Goal: Ask a question

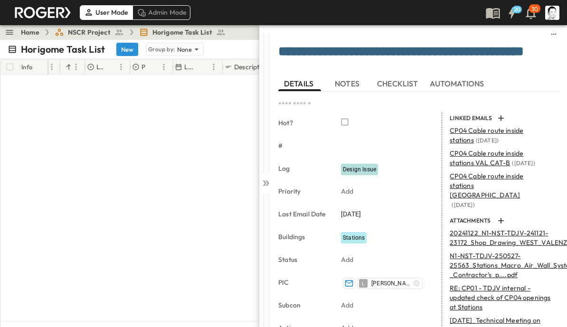
scroll to position [521, 12]
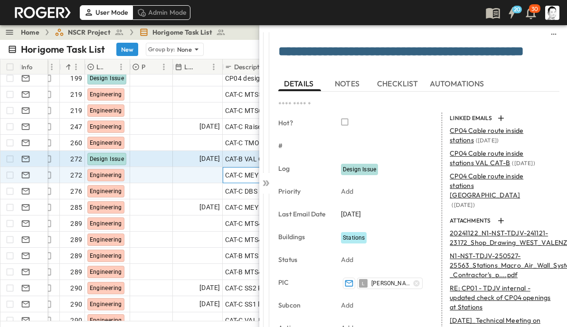
click at [257, 179] on span "CAT-C MEY toilet layout CP04 cable route" at bounding box center [288, 174] width 127 height 9
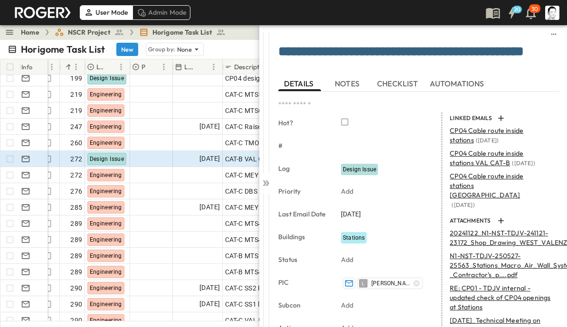
click at [267, 187] on icon at bounding box center [265, 182] width 9 height 9
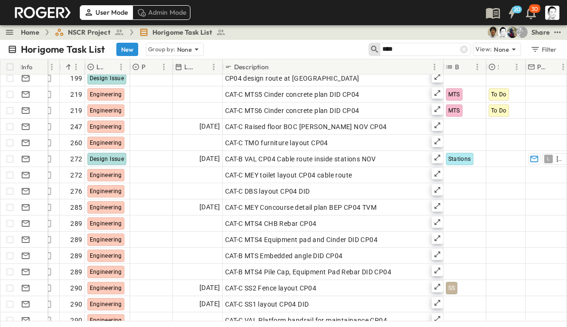
click at [466, 50] on icon at bounding box center [464, 50] width 8 height 8
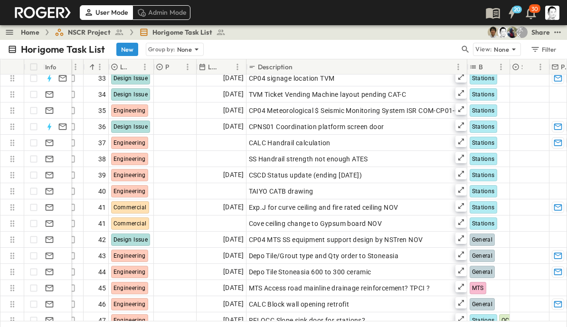
click at [465, 46] on icon "button" at bounding box center [464, 49] width 9 height 9
click at [436, 46] on input "text" at bounding box center [415, 49] width 66 height 14
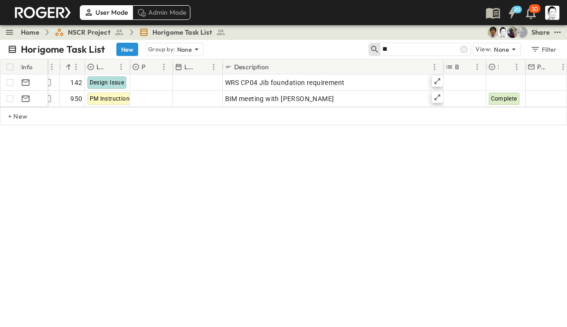
scroll to position [0, 12]
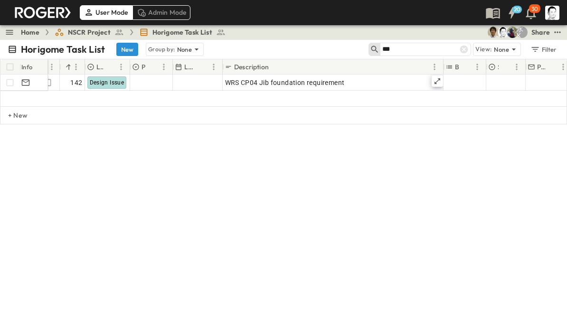
type input "***"
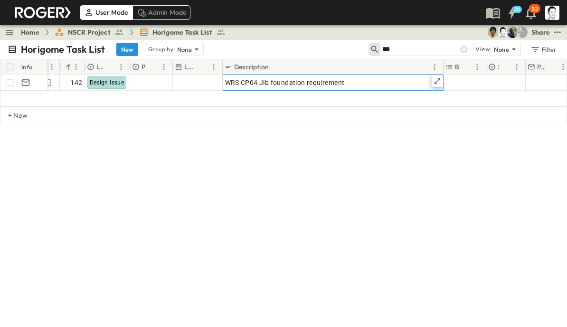
click at [437, 80] on icon at bounding box center [437, 81] width 8 height 8
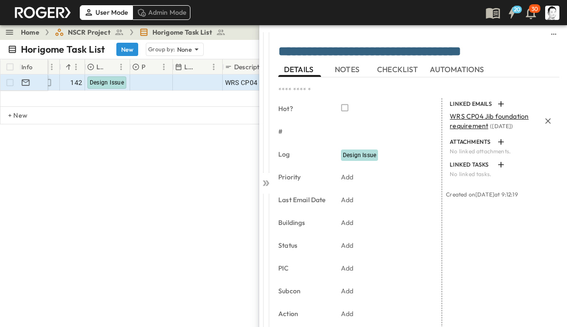
click at [488, 120] on span "WRS CP04 Jib foundation requirement" at bounding box center [488, 121] width 79 height 18
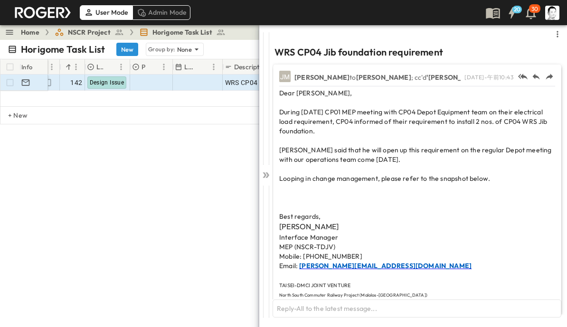
scroll to position [0, 0]
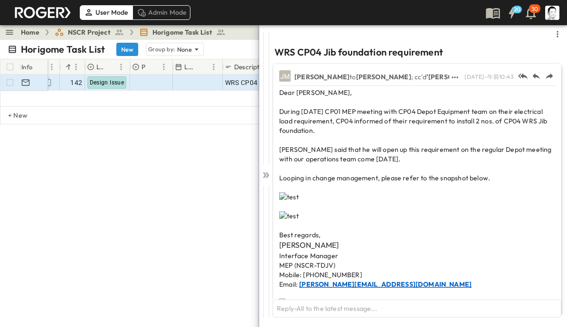
click at [267, 178] on icon at bounding box center [267, 175] width 4 height 6
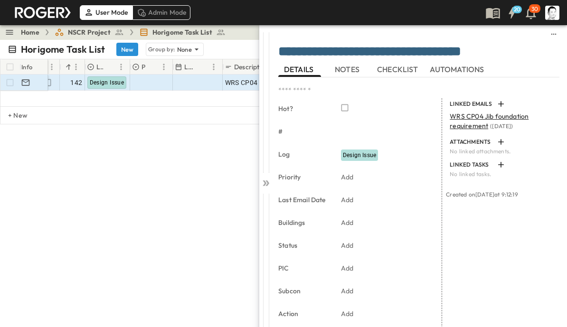
click at [264, 183] on icon at bounding box center [265, 182] width 9 height 9
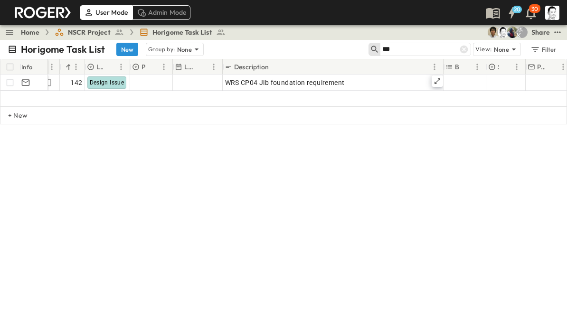
click at [458, 49] on div at bounding box center [463, 49] width 13 height 13
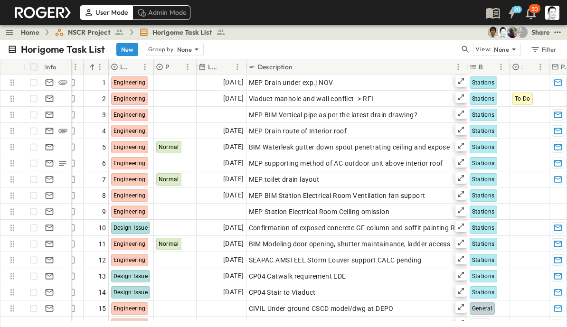
click at [463, 47] on icon "button" at bounding box center [465, 49] width 7 height 7
click at [420, 48] on input "text" at bounding box center [415, 49] width 66 height 14
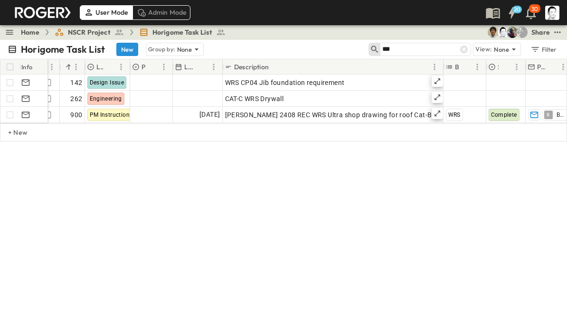
type input "***"
click at [462, 49] on icon at bounding box center [464, 50] width 8 height 8
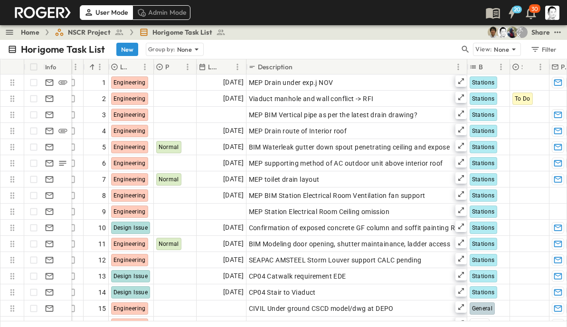
click at [462, 49] on icon "button" at bounding box center [465, 49] width 7 height 7
click at [441, 47] on input "text" at bounding box center [415, 49] width 66 height 14
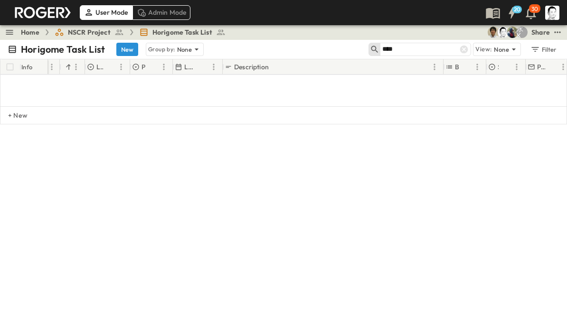
click at [431, 52] on input "****" at bounding box center [415, 49] width 66 height 14
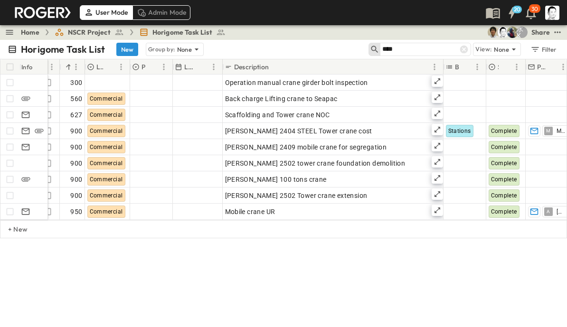
type input "****"
click at [466, 46] on icon at bounding box center [464, 50] width 8 height 8
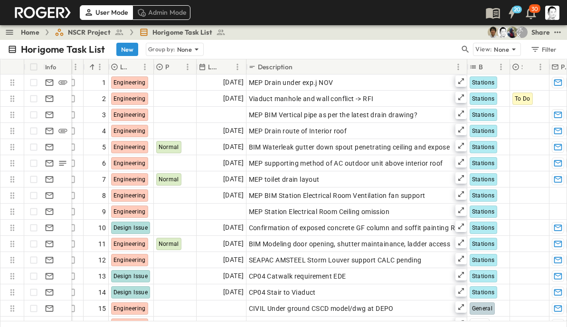
click at [465, 48] on icon "button" at bounding box center [464, 49] width 9 height 9
click at [423, 51] on input "text" at bounding box center [415, 49] width 66 height 14
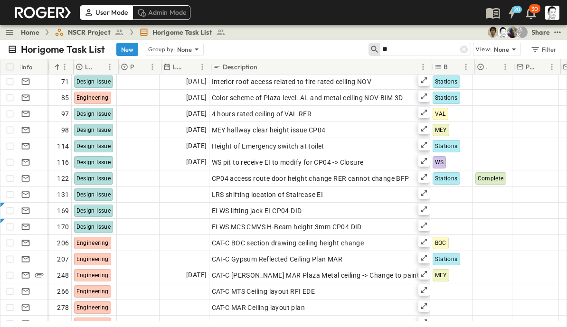
scroll to position [115, 27]
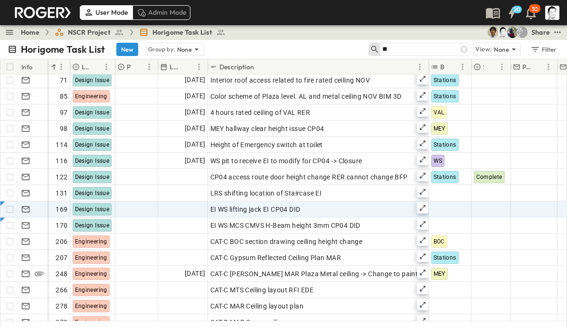
type input "**"
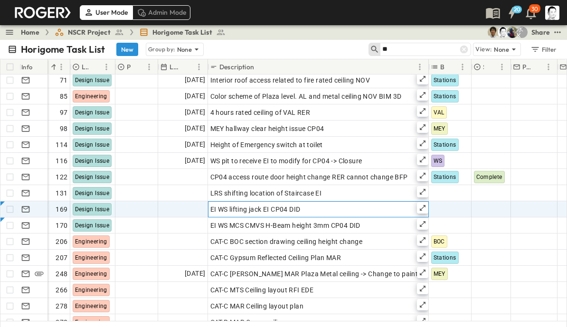
click at [334, 211] on div "EI WS lifting jack EI CP04 DID" at bounding box center [318, 209] width 216 height 13
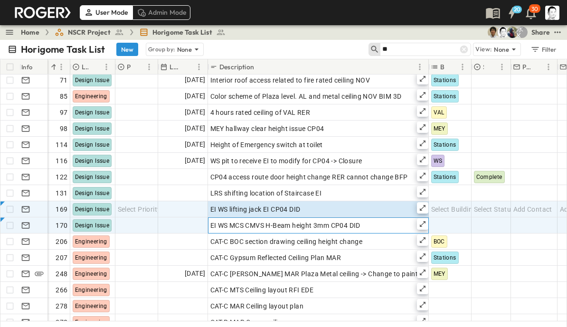
click at [364, 225] on div "EI WS MCS CMVS H-Beam height 3mm CP04 DID" at bounding box center [318, 225] width 216 height 13
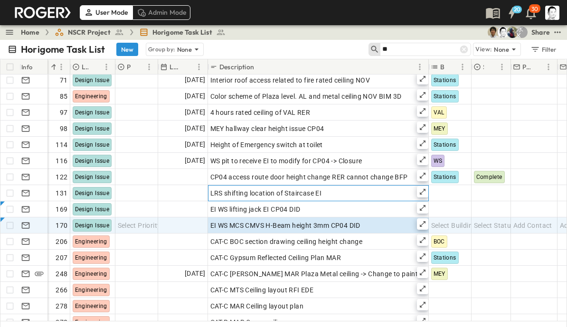
click at [351, 187] on div "LRS shifting location of Staircase EI" at bounding box center [318, 193] width 216 height 13
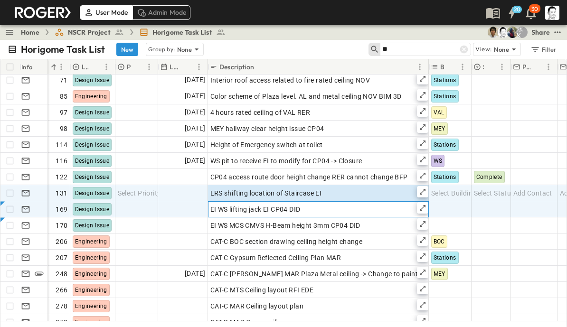
click at [350, 209] on div "EI WS lifting jack EI CP04 DID" at bounding box center [318, 209] width 216 height 13
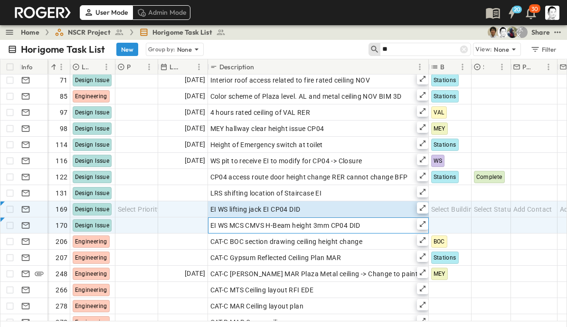
click at [353, 225] on span "EI WS MCS CMVS H-Beam height 3mm CP04 DID" at bounding box center [285, 225] width 150 height 9
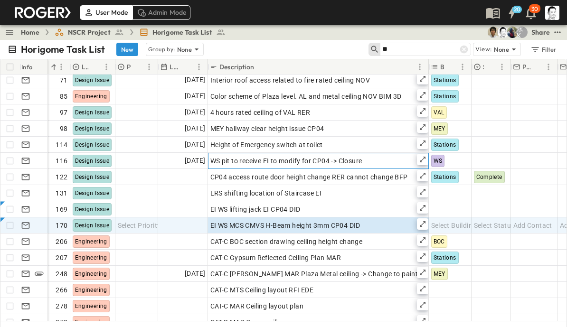
click at [365, 159] on div "WS pit to receive EI to modify for CP04 -> Closure" at bounding box center [318, 160] width 216 height 13
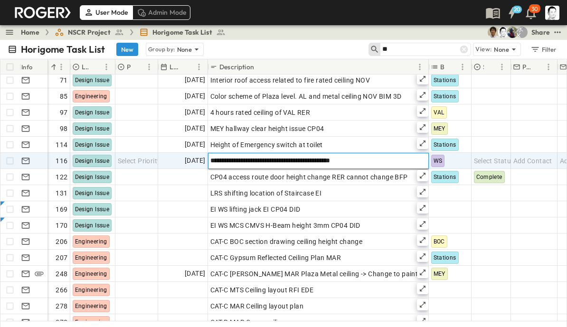
click at [226, 155] on input "**********" at bounding box center [317, 160] width 219 height 11
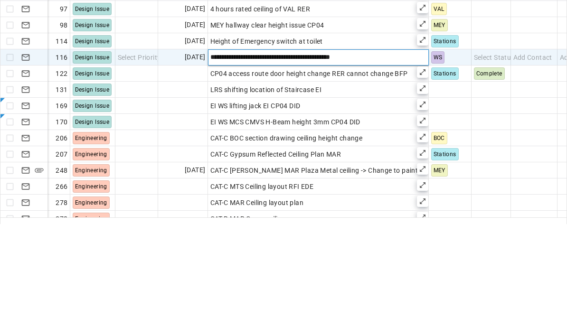
click at [223, 155] on input "**********" at bounding box center [317, 160] width 219 height 11
click at [387, 155] on input "**********" at bounding box center [317, 160] width 219 height 11
type input "**********"
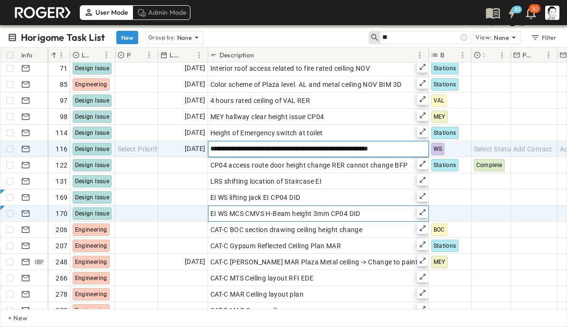
click at [321, 211] on span "EI WS MCS CMVS H-Beam height 3mm CP04 DID" at bounding box center [285, 213] width 150 height 9
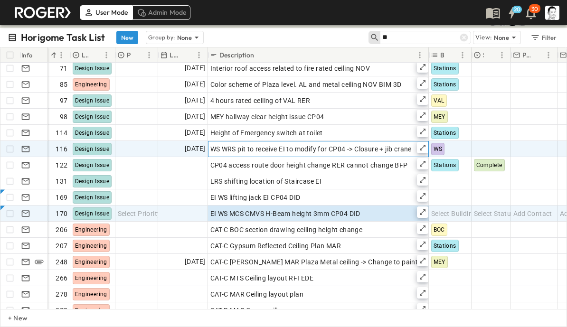
click at [389, 149] on span "WS WRS pit to receive EI to modify for CP04 -> Closure + jib crane" at bounding box center [310, 148] width 201 height 9
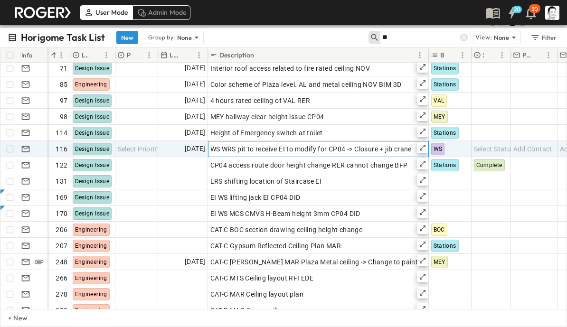
click at [425, 147] on icon at bounding box center [423, 148] width 6 height 6
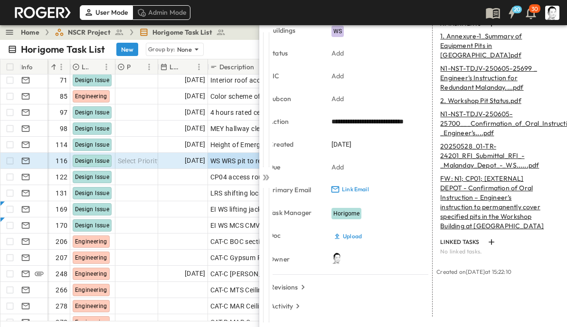
scroll to position [206, 11]
click at [512, 206] on link "FW: N1; CP01; [EXTERNAL] DEPOT - Confirmation of Oral Instruction – Engineer’s …" at bounding box center [490, 202] width 104 height 57
click at [483, 211] on link "FW: N1; CP01; [EXTERNAL] DEPOT - Confirmation of Oral Instruction – Engineer’s …" at bounding box center [490, 202] width 104 height 57
click at [494, 206] on link "FW: N1; CP01; [EXTERNAL] DEPOT - Confirmation of Oral Instruction – Engineer’s …" at bounding box center [490, 202] width 104 height 57
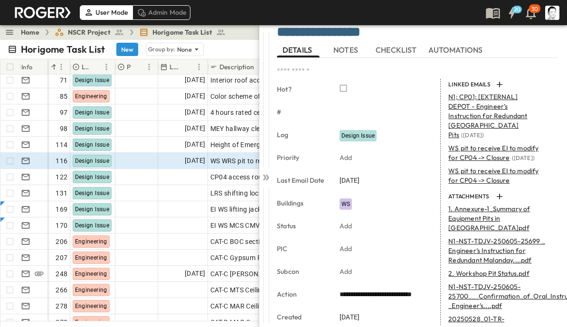
scroll to position [35, 1]
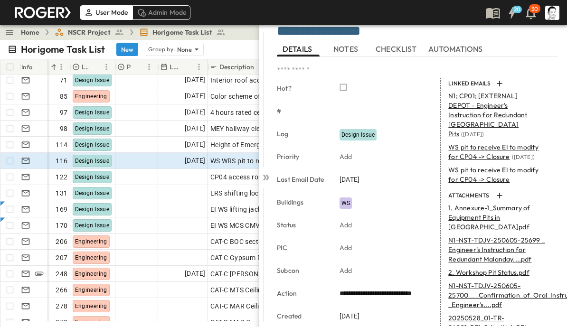
click at [493, 255] on p "N1-NST-TDJV-250605-25699 _ Engineer’s Instruction for Redundant Malanday....pdf" at bounding box center [500, 249] width 104 height 28
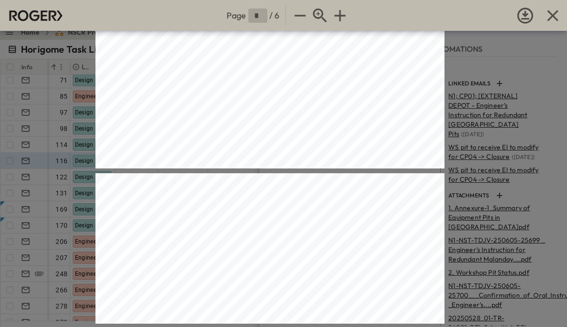
type input "*"
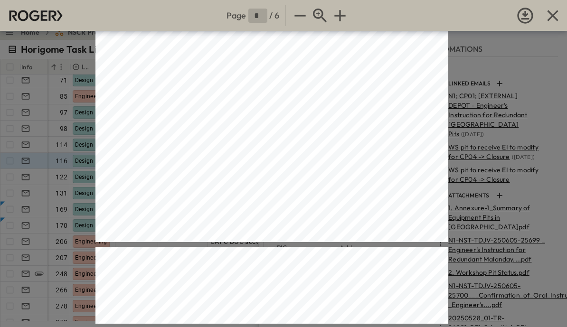
scroll to position [796, 20]
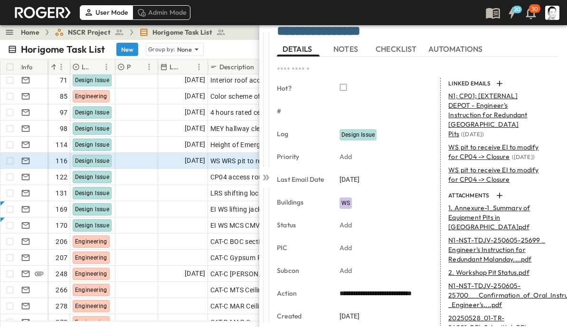
click at [271, 181] on div at bounding box center [265, 175] width 13 height 301
